Goal: Browse casually: Explore the website without a specific task or goal

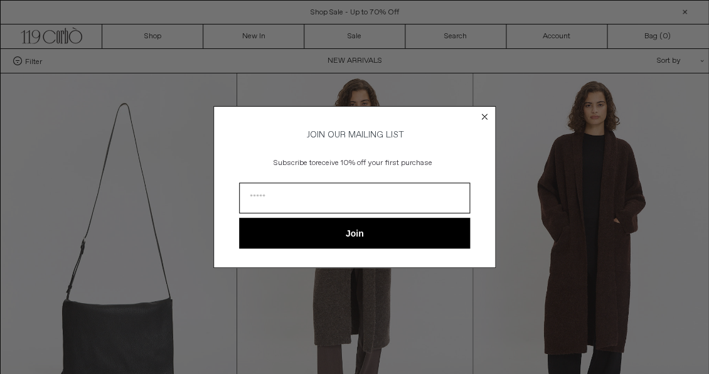
click at [481, 112] on circle "Close dialog" at bounding box center [485, 116] width 12 height 12
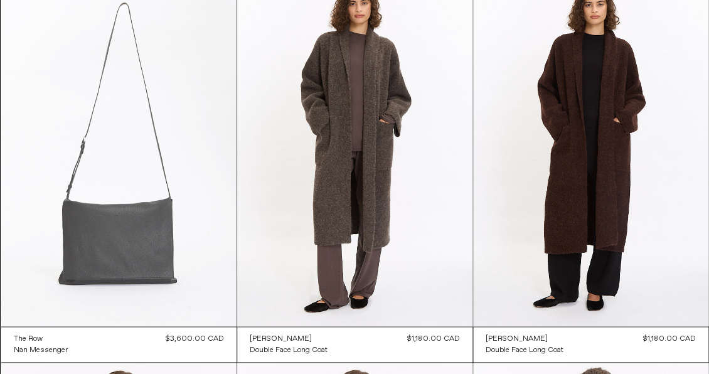
scroll to position [102, 0]
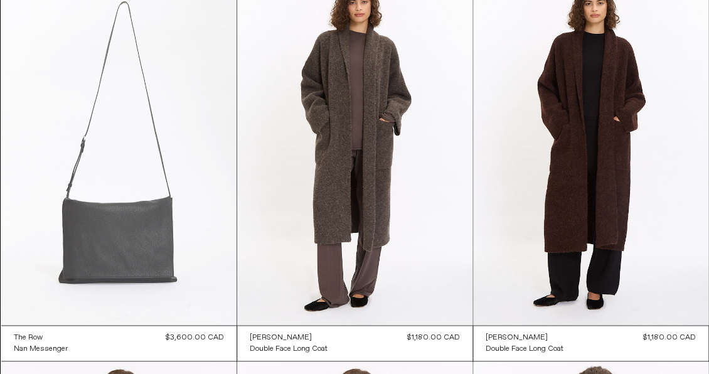
click at [144, 235] on at bounding box center [118, 148] width 235 height 353
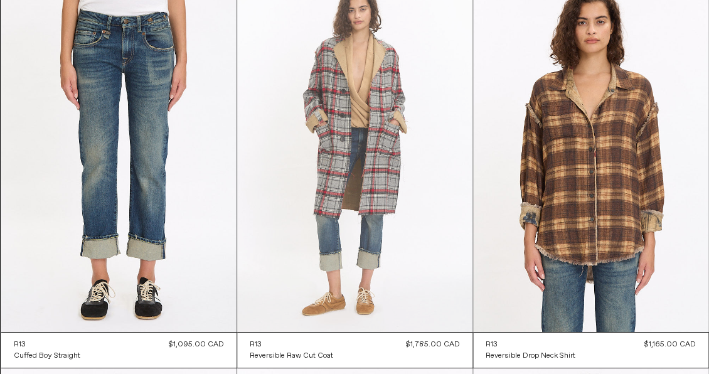
scroll to position [7101, 0]
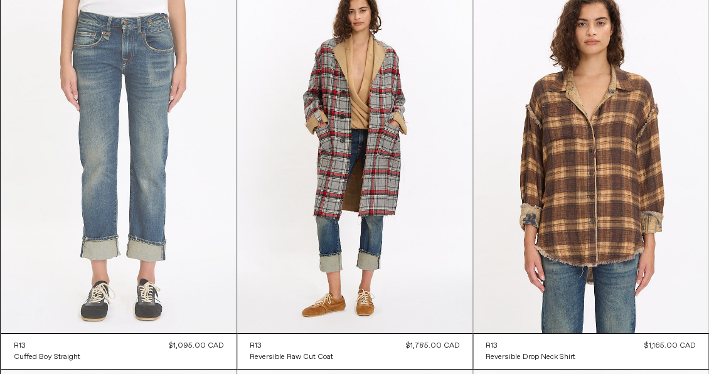
click at [152, 139] on at bounding box center [118, 156] width 235 height 353
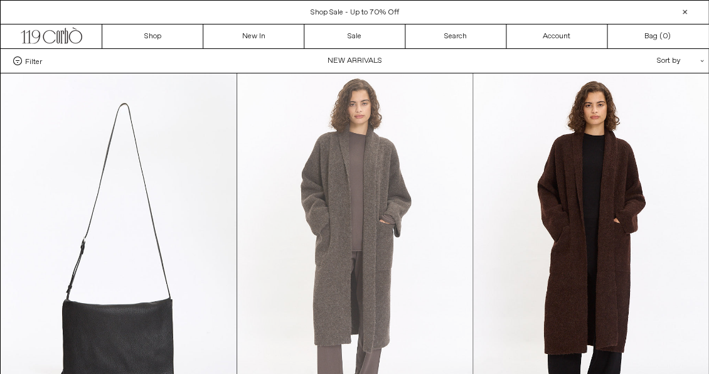
scroll to position [0, 0]
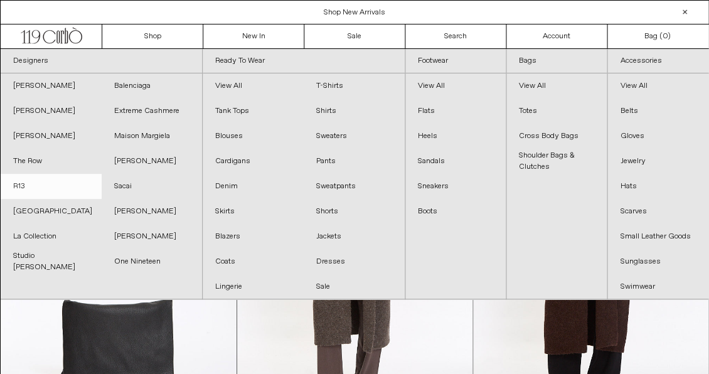
click at [18, 183] on link "R13" at bounding box center [51, 186] width 101 height 25
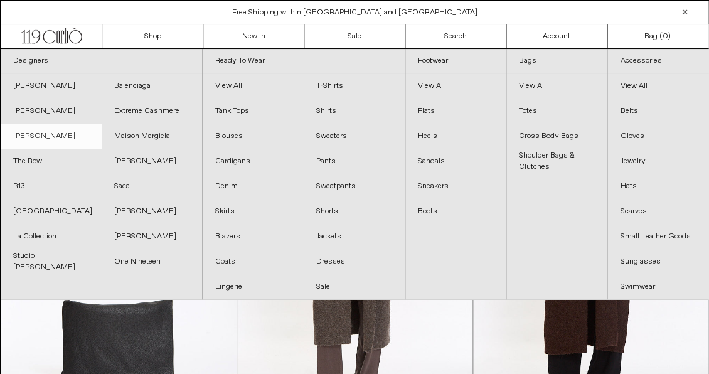
click at [36, 136] on link "[PERSON_NAME]" at bounding box center [51, 136] width 101 height 25
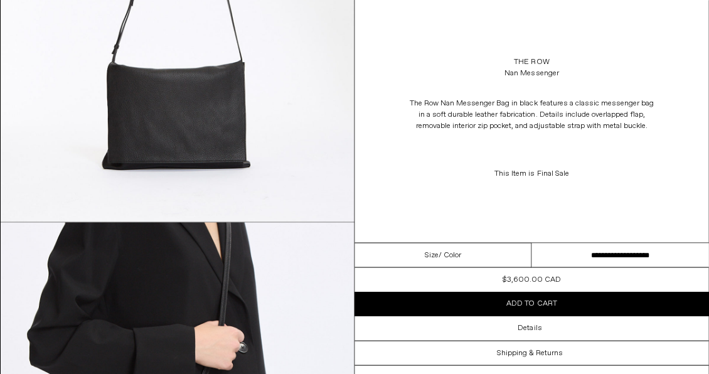
scroll to position [335, 0]
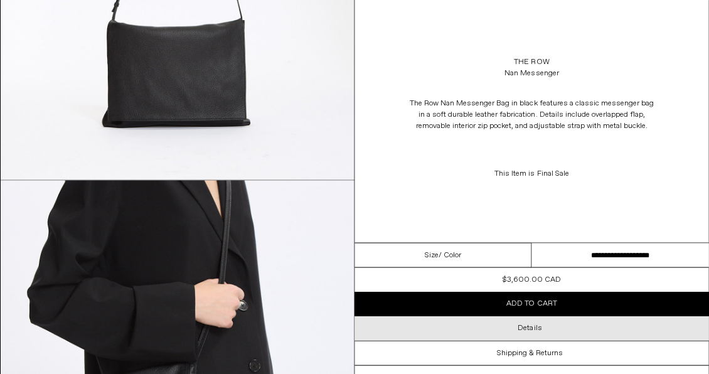
click at [532, 327] on h3 "Details" at bounding box center [530, 327] width 24 height 9
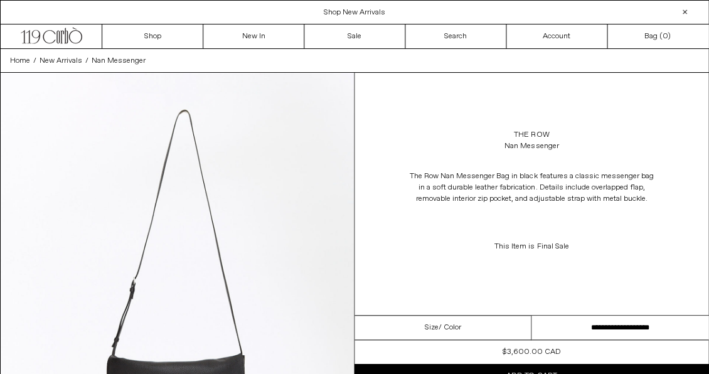
scroll to position [0, 0]
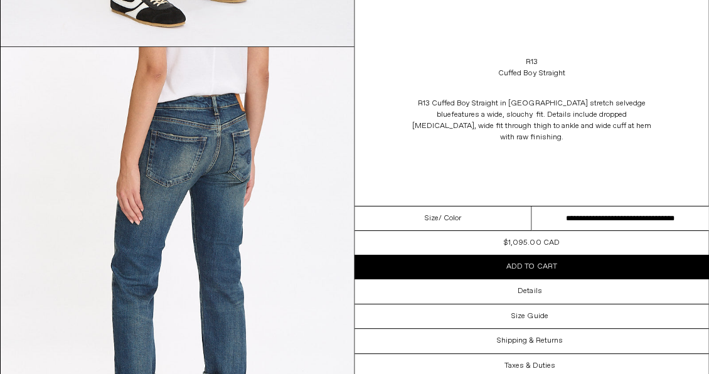
scroll to position [908, 0]
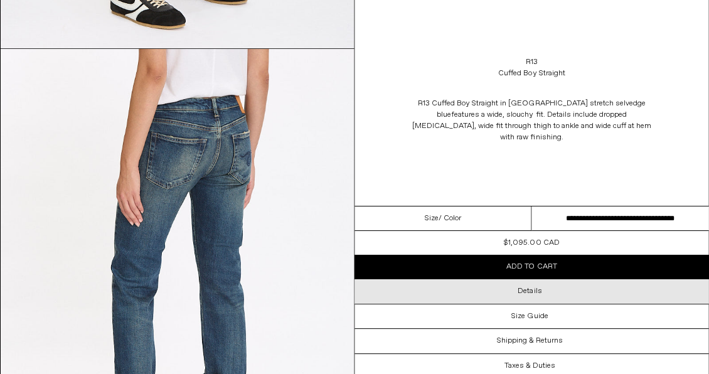
click at [530, 287] on h3 "Details" at bounding box center [530, 291] width 24 height 9
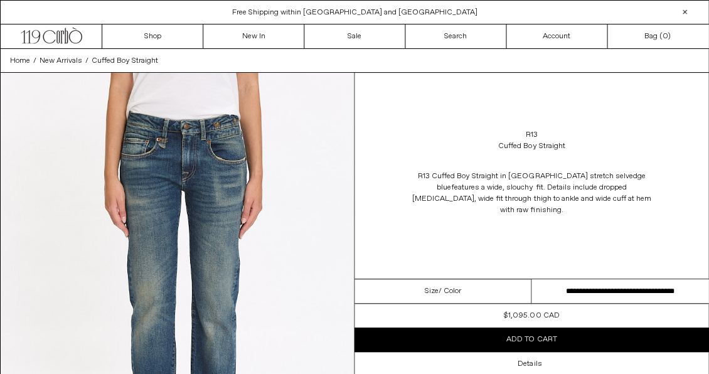
scroll to position [0, 0]
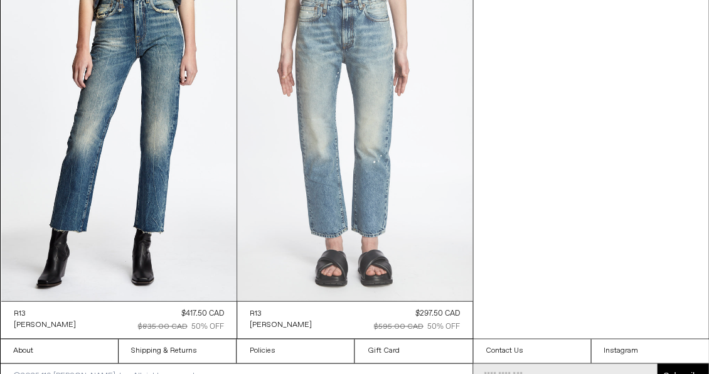
scroll to position [5602, 0]
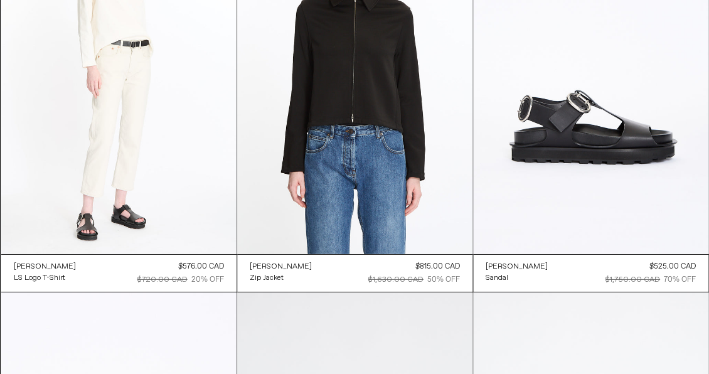
scroll to position [1738, 0]
